Goal: Obtain resource: Download file/media

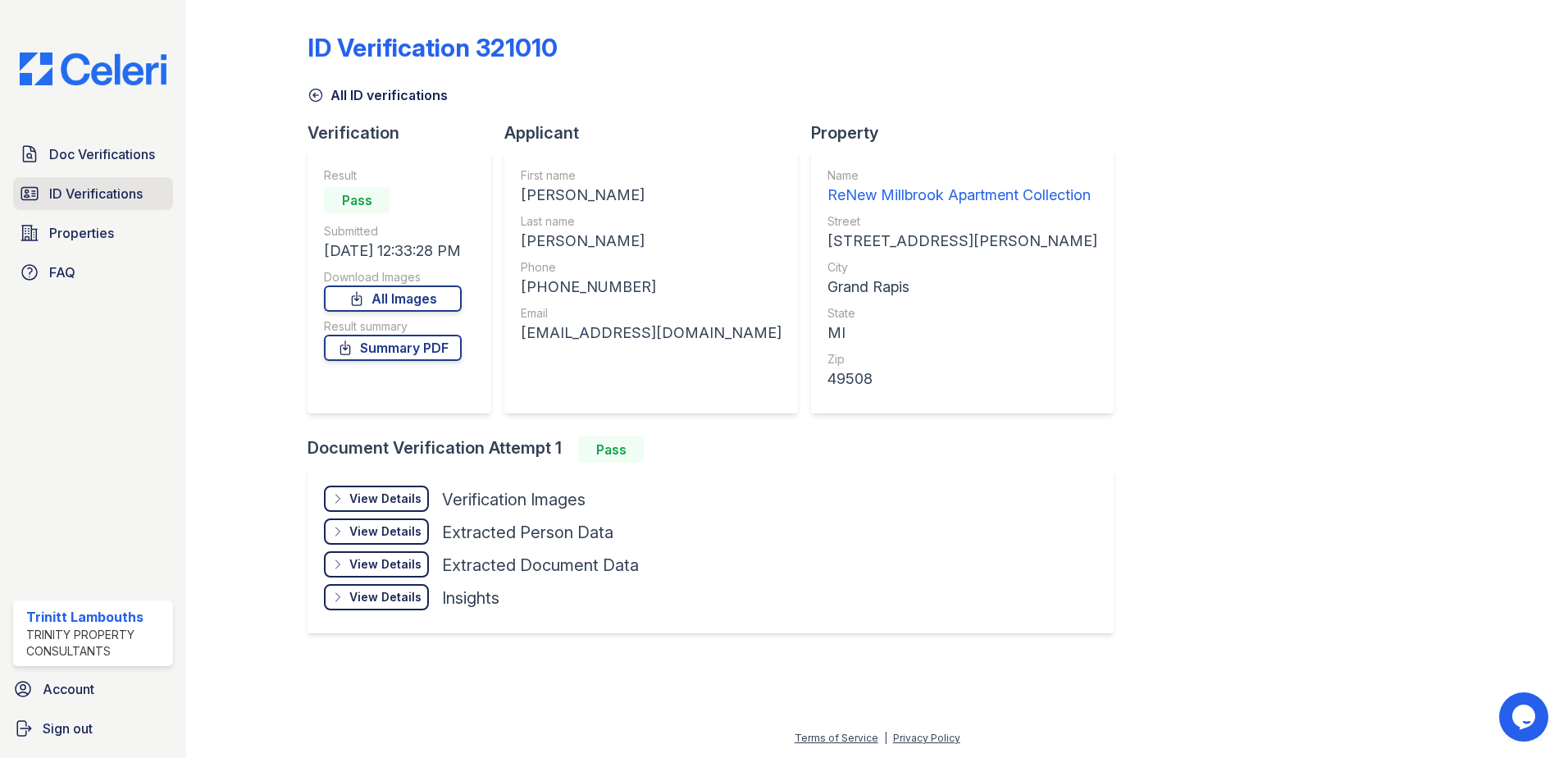
click at [95, 190] on span "ID Verifications" at bounding box center [96, 193] width 93 height 20
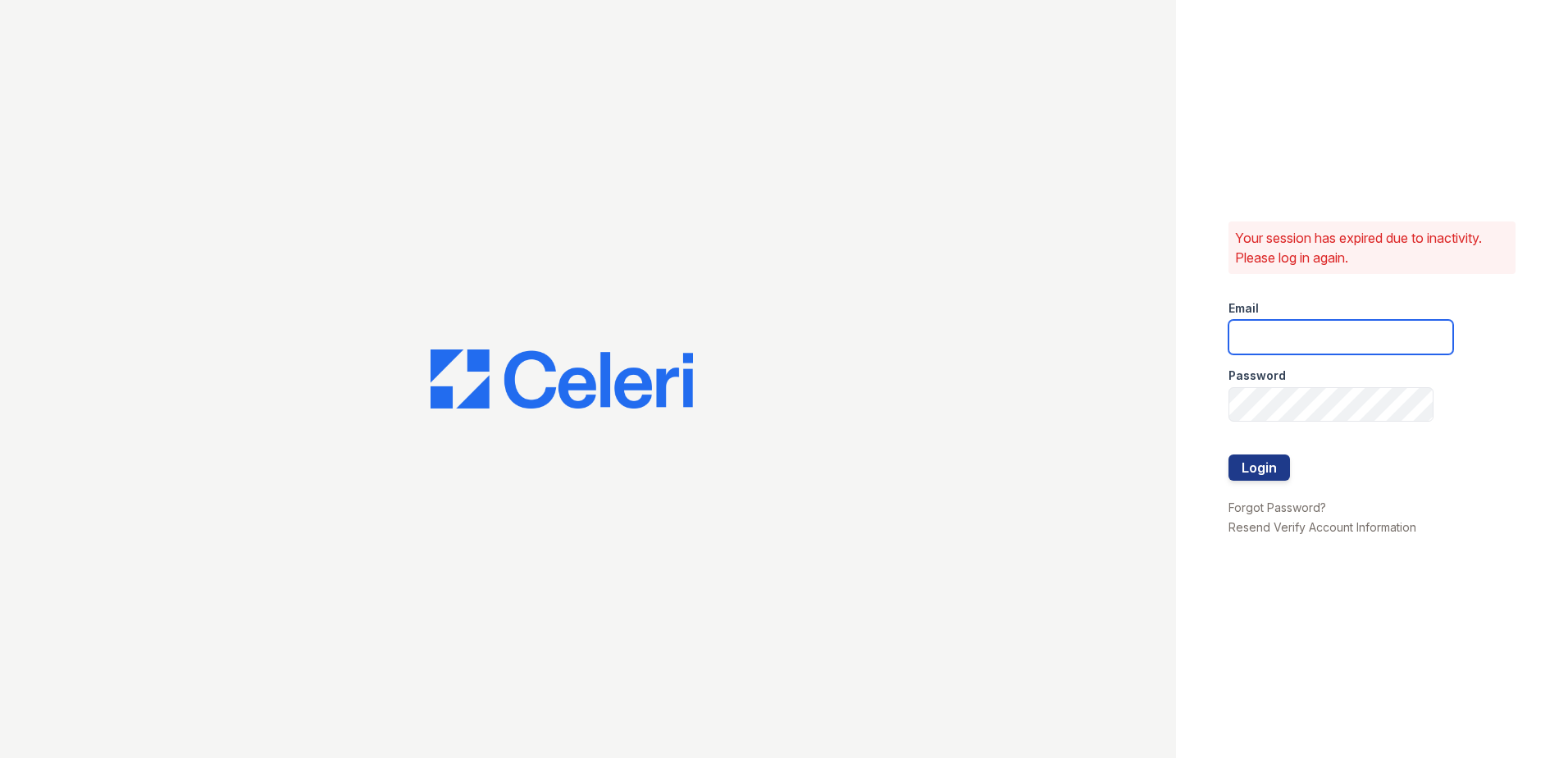
type input "tlambouths@trinity-pm.com"
click at [1252, 467] on button "Login" at bounding box center [1259, 468] width 61 height 26
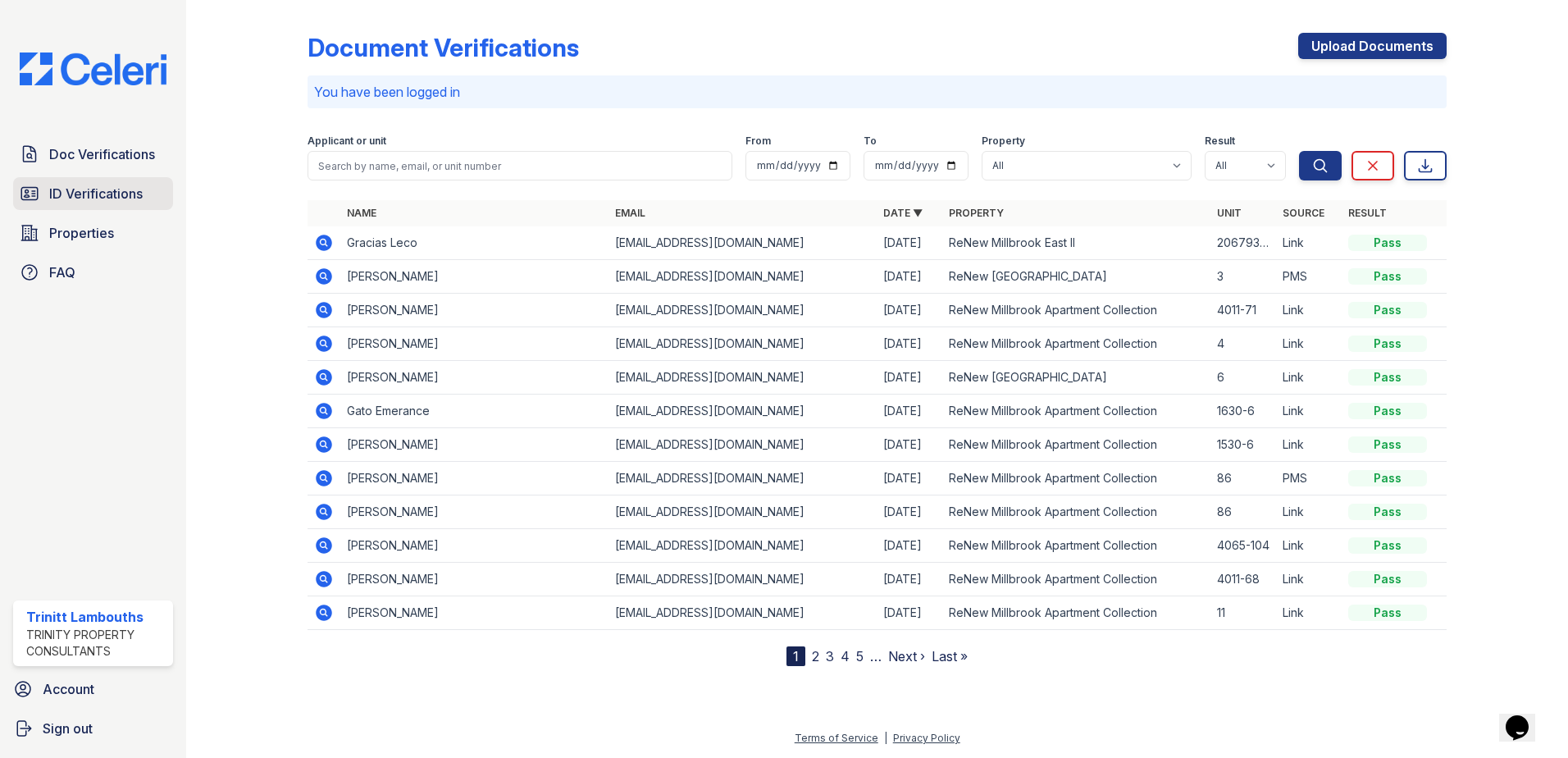
click at [112, 193] on span "ID Verifications" at bounding box center [96, 193] width 93 height 20
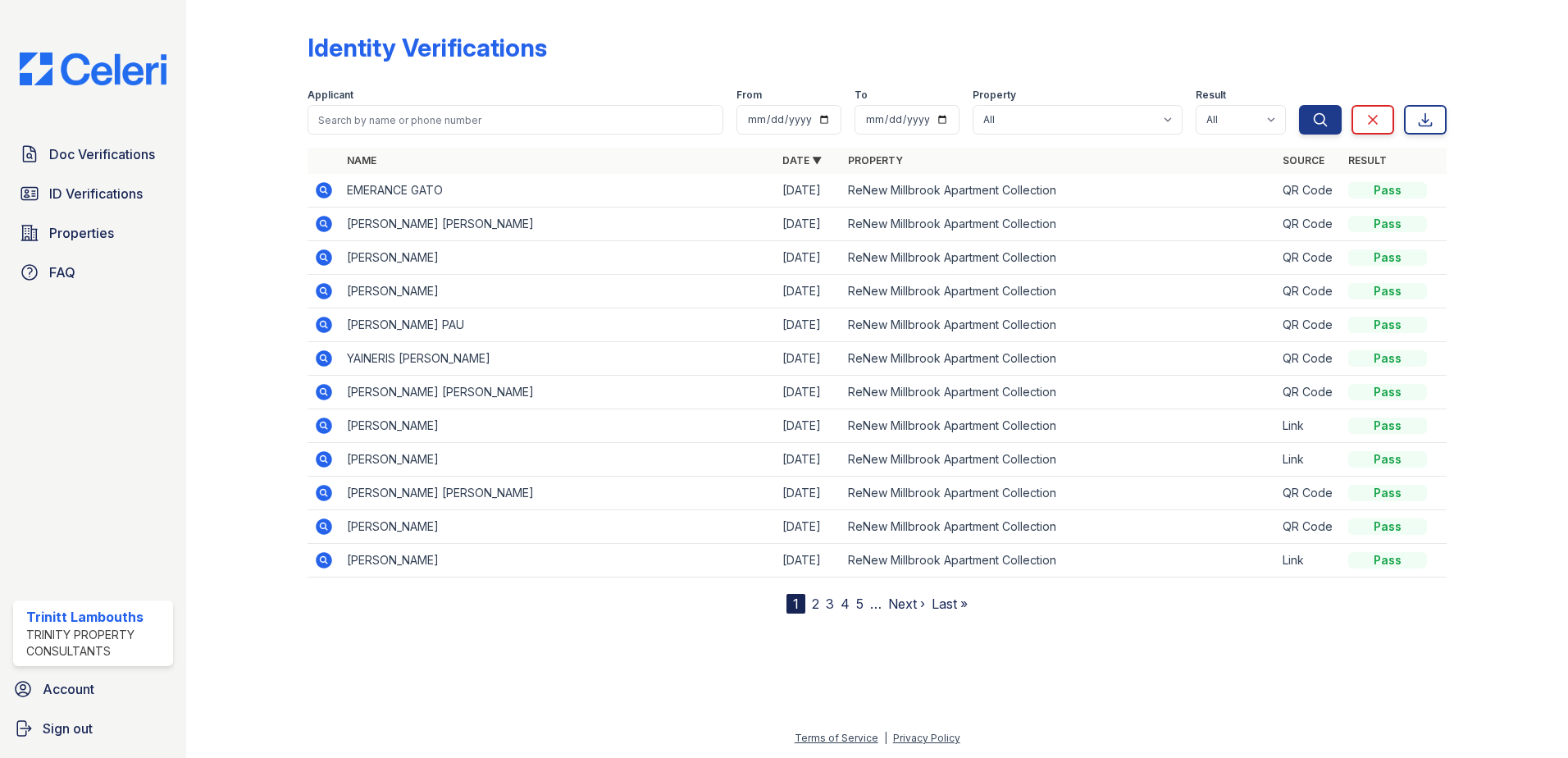
click at [318, 187] on icon at bounding box center [324, 190] width 16 height 16
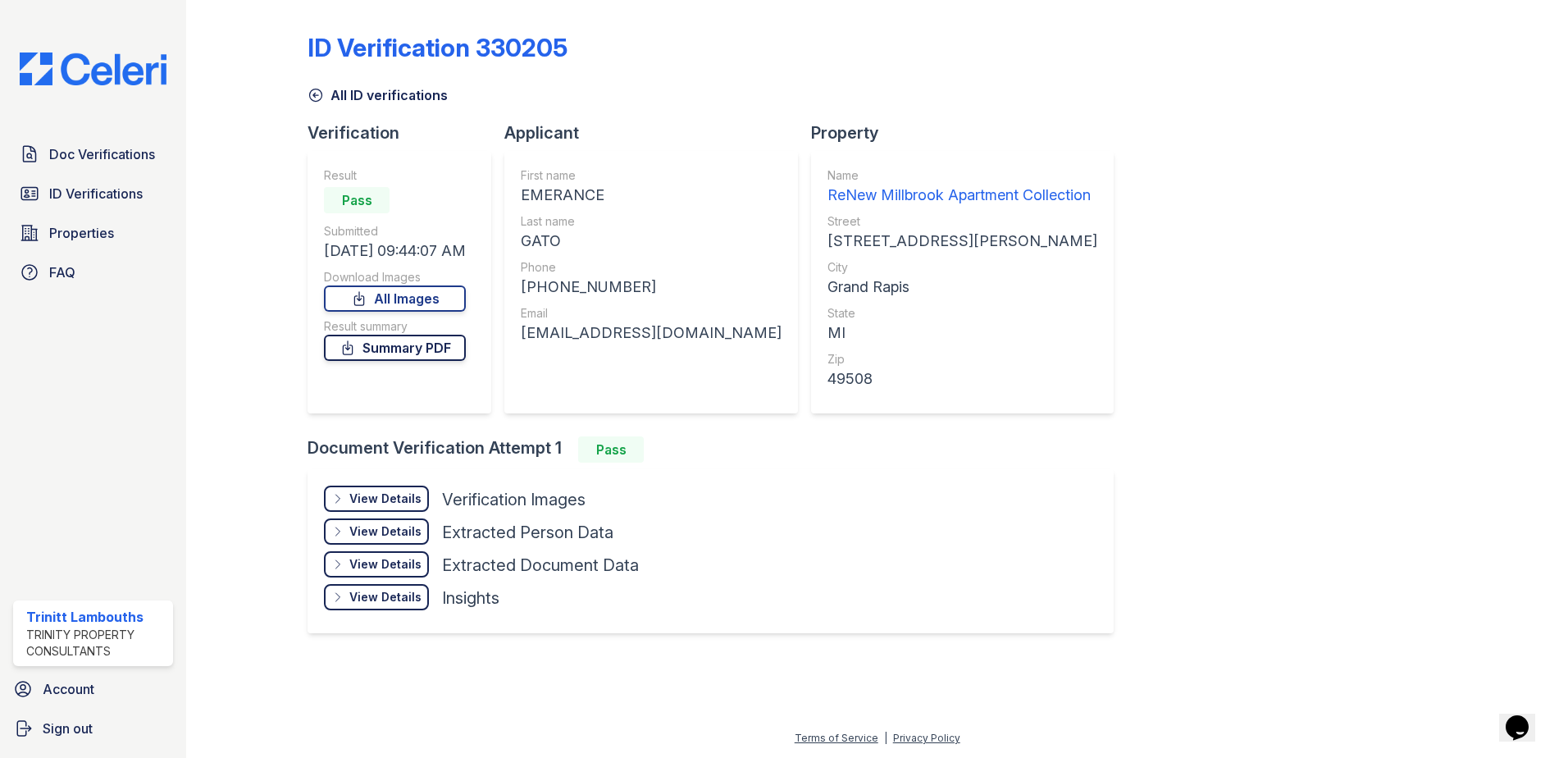
click at [386, 346] on link "Summary PDF" at bounding box center [394, 348] width 142 height 26
click at [405, 300] on link "All Images" at bounding box center [394, 299] width 142 height 26
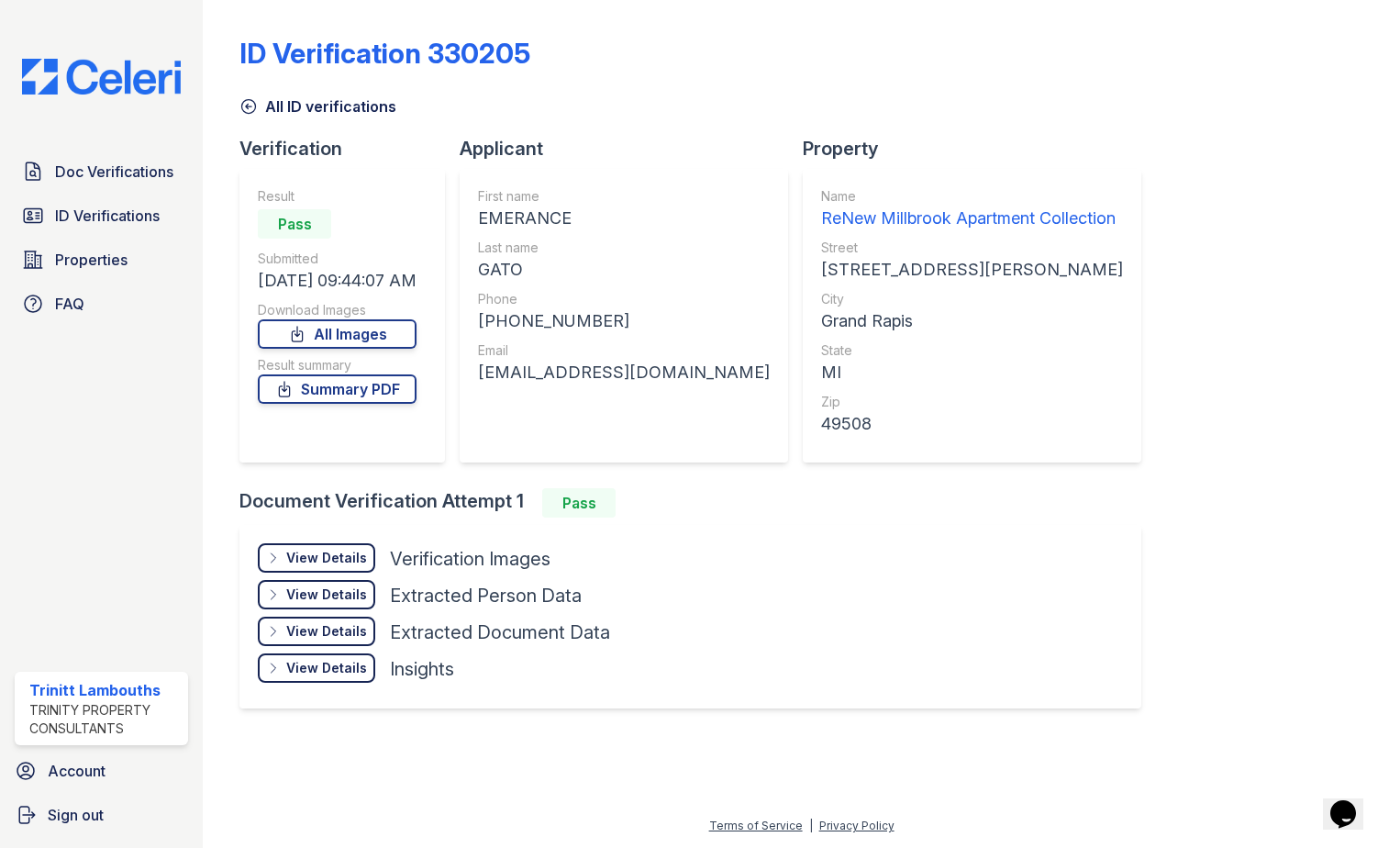
click at [578, 377] on div "[EMAIL_ADDRESS][DOMAIN_NAME]" at bounding box center [624, 373] width 292 height 26
copy div "[EMAIL_ADDRESS][DOMAIN_NAME]"
